Goal: Check status

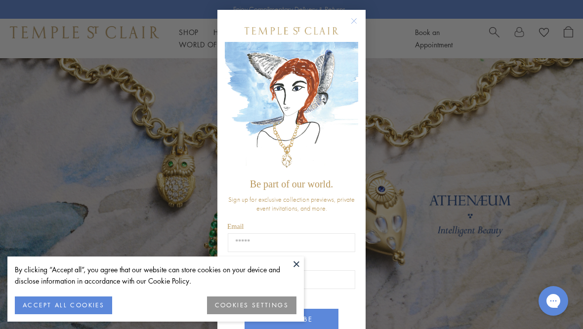
click at [295, 272] on button at bounding box center [296, 264] width 15 height 15
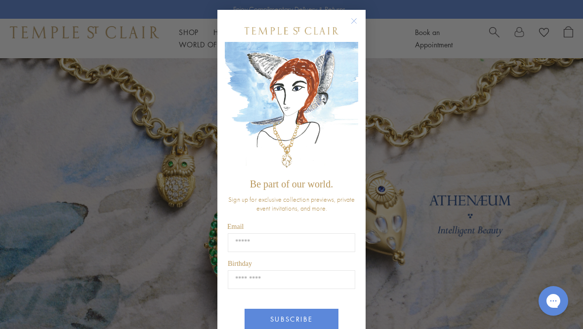
click at [360, 20] on button "Close dialog" at bounding box center [359, 26] width 12 height 12
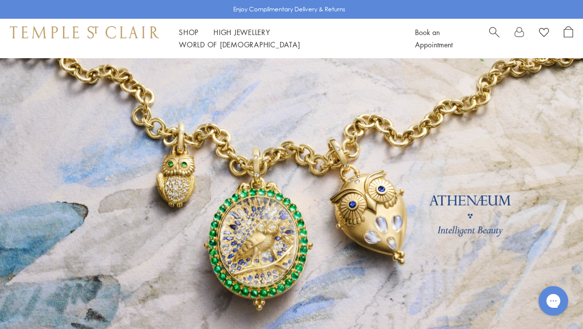
click at [518, 36] on link at bounding box center [519, 38] width 10 height 25
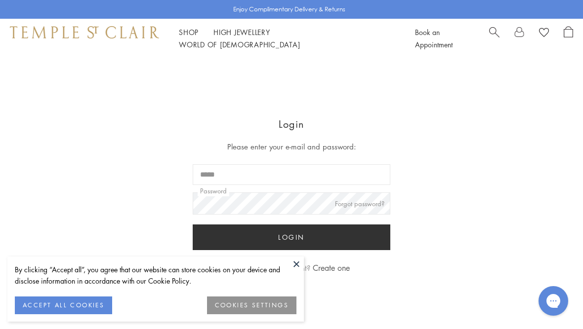
click at [342, 178] on input "Email" at bounding box center [292, 174] width 198 height 21
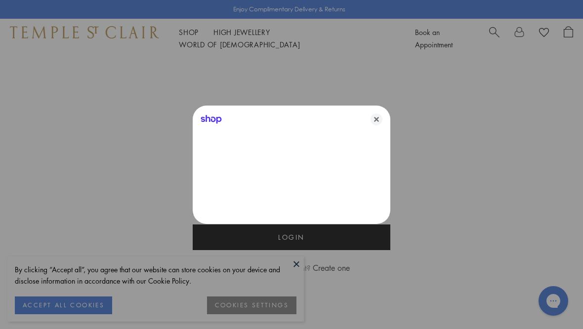
type input "**********"
click at [378, 122] on icon "Close" at bounding box center [376, 120] width 12 height 12
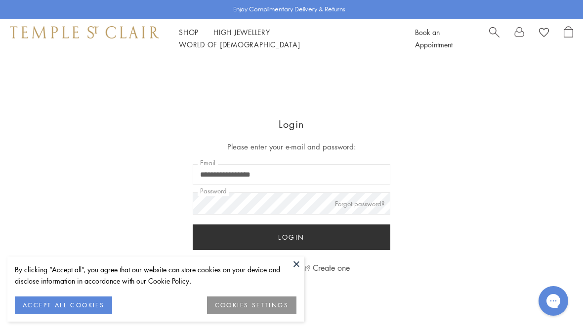
click at [292, 240] on button "Login" at bounding box center [292, 238] width 198 height 26
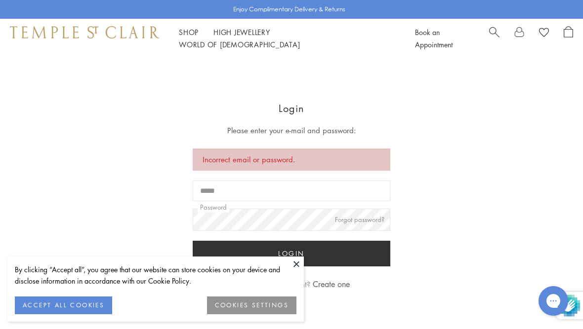
click at [317, 191] on input "Email" at bounding box center [292, 191] width 198 height 21
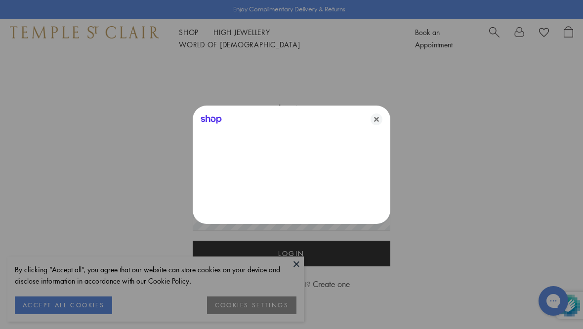
type input "**********"
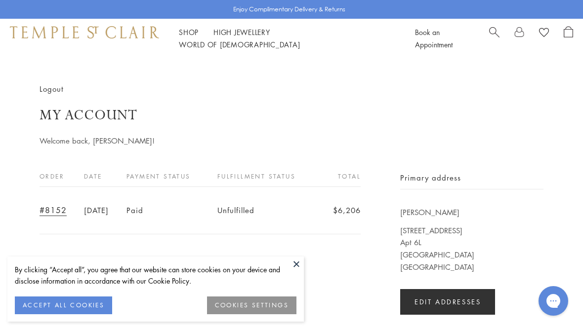
click at [296, 272] on button at bounding box center [296, 264] width 15 height 15
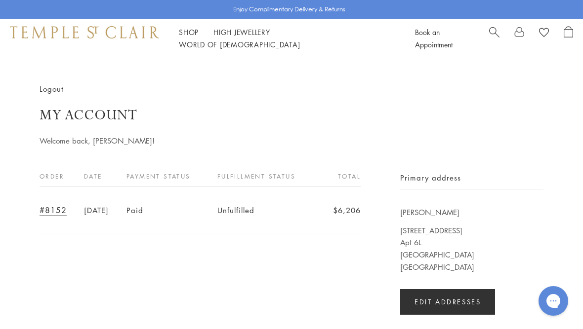
click at [51, 209] on link "#8152" at bounding box center [53, 210] width 27 height 11
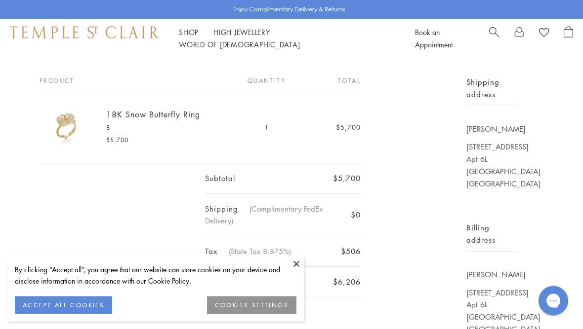
scroll to position [96, 0]
click at [296, 272] on button at bounding box center [296, 264] width 15 height 15
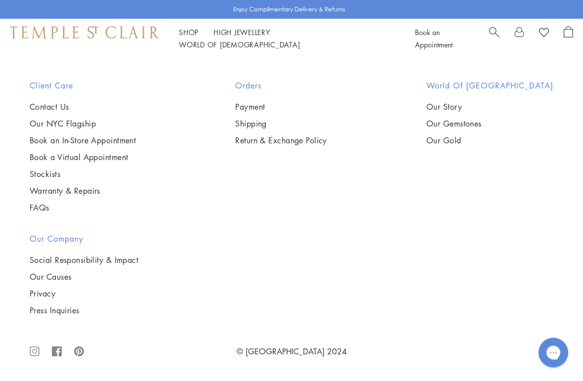
scroll to position [634, 0]
click at [312, 146] on link "Return & Exchange Policy" at bounding box center [281, 140] width 92 height 11
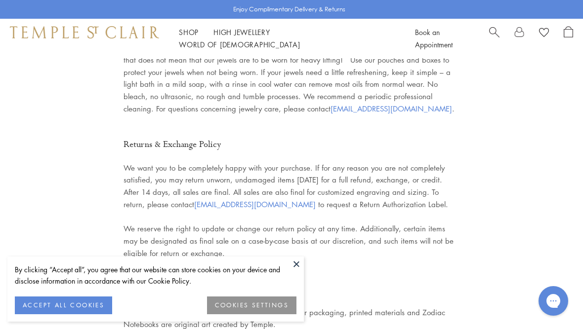
click at [296, 272] on button at bounding box center [296, 264] width 15 height 15
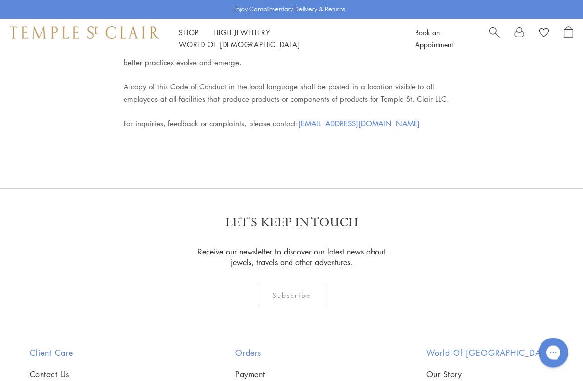
scroll to position [4542, 0]
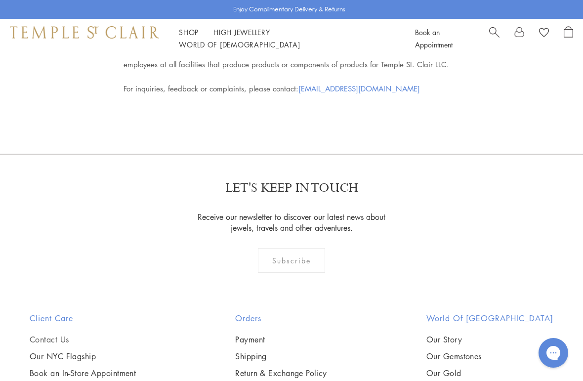
click at [58, 329] on link "Contact Us" at bounding box center [83, 339] width 106 height 11
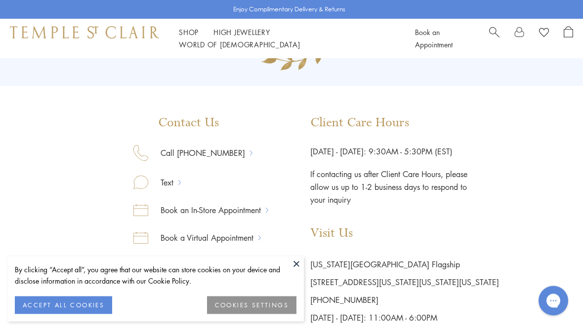
scroll to position [102, 0]
